Goal: Download file/media

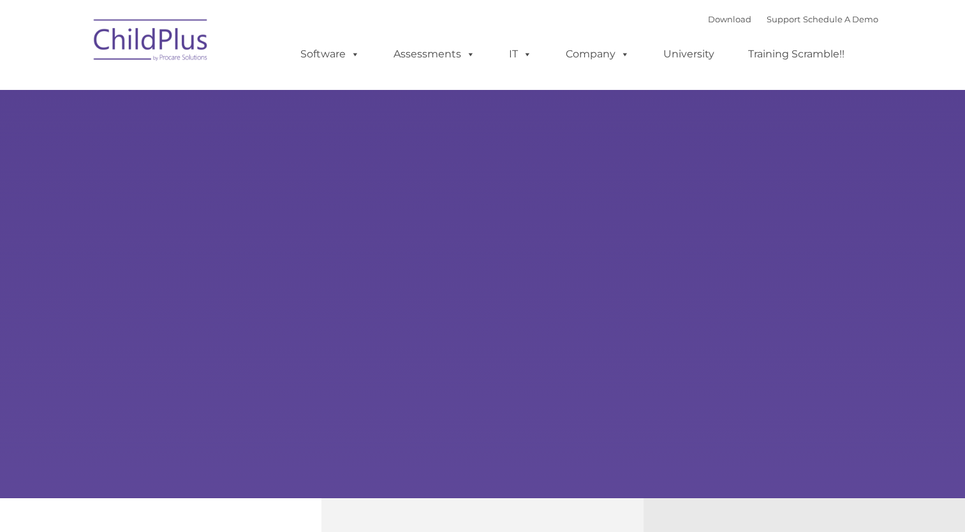
select select "MEDIUM"
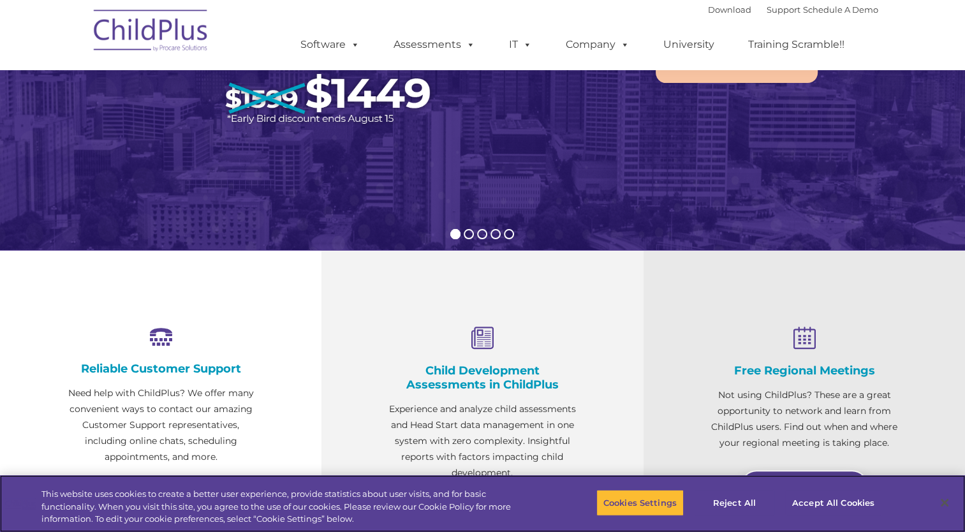
scroll to position [248, 0]
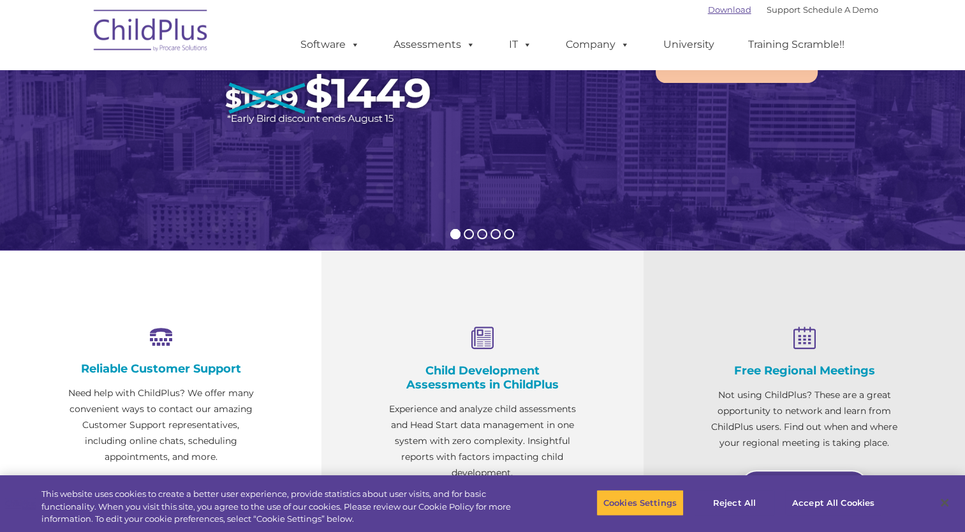
click at [708, 12] on link "Download" at bounding box center [729, 9] width 43 height 10
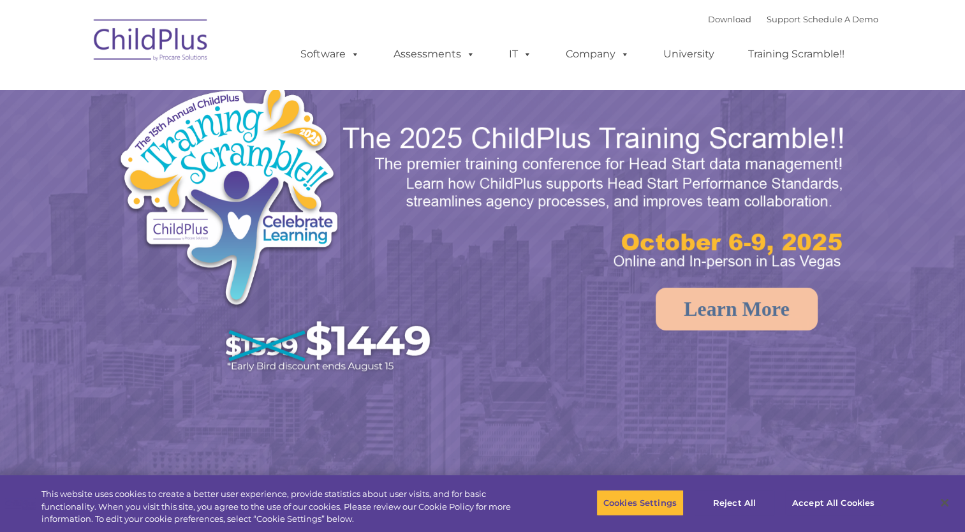
select select "MEDIUM"
